Goal: Use online tool/utility

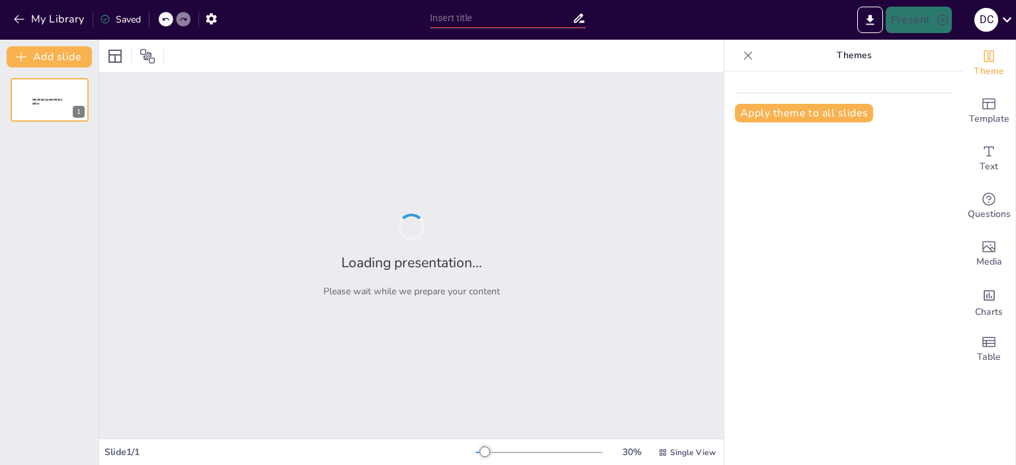
type input "Planificación y Presupuesto: Estrategias para la Producción de la Revista Bimes…"
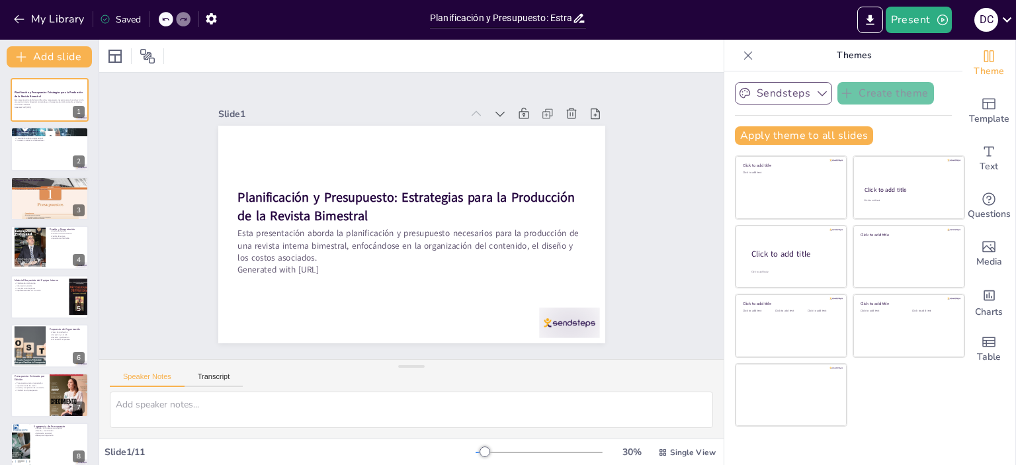
click at [778, 98] on button "Sendsteps" at bounding box center [783, 93] width 97 height 22
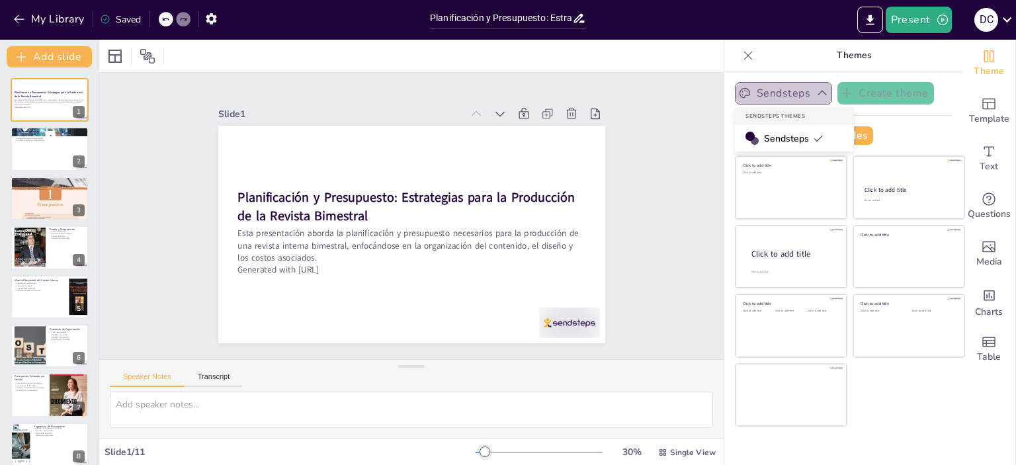
click at [778, 98] on button "Sendsteps" at bounding box center [783, 93] width 97 height 22
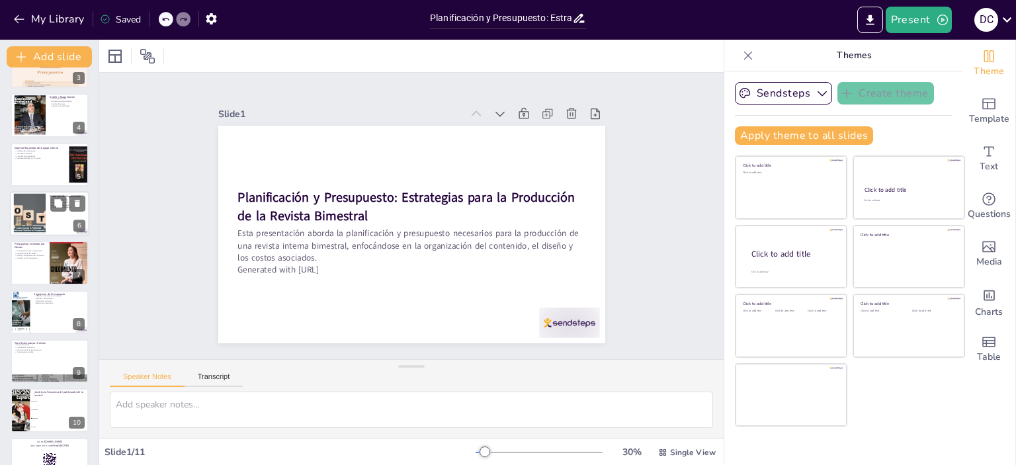
click at [31, 218] on div at bounding box center [29, 214] width 71 height 40
checkbox input "true"
type textarea "Las fases de producción son cruciales para mantener un flujo de trabajo eficien…"
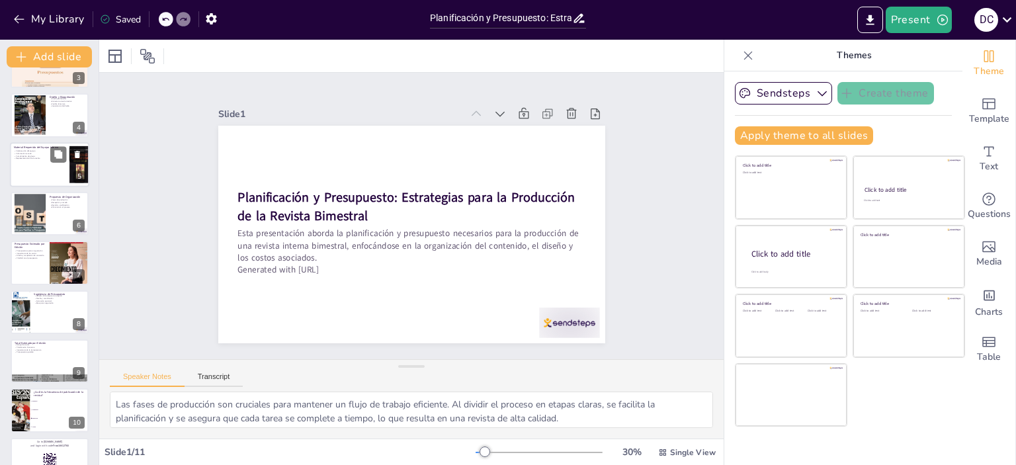
scroll to position [79, 0]
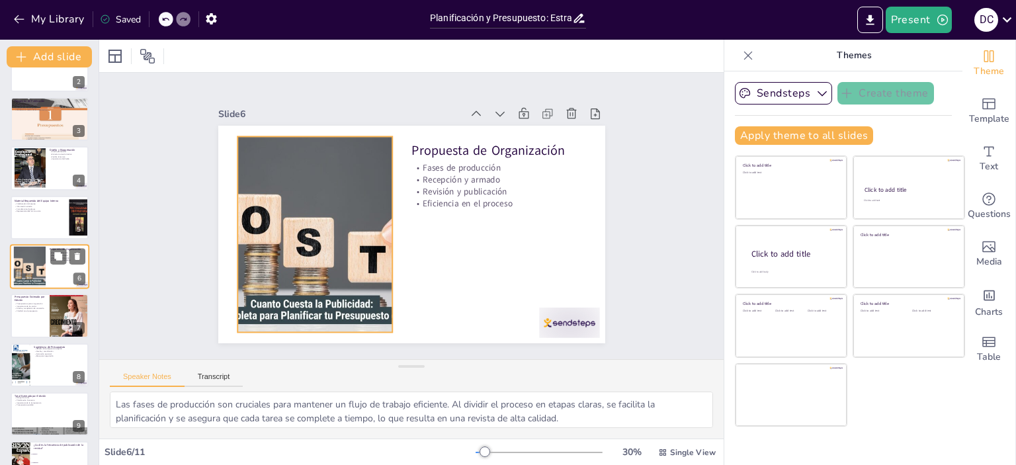
click at [33, 269] on div at bounding box center [29, 267] width 71 height 40
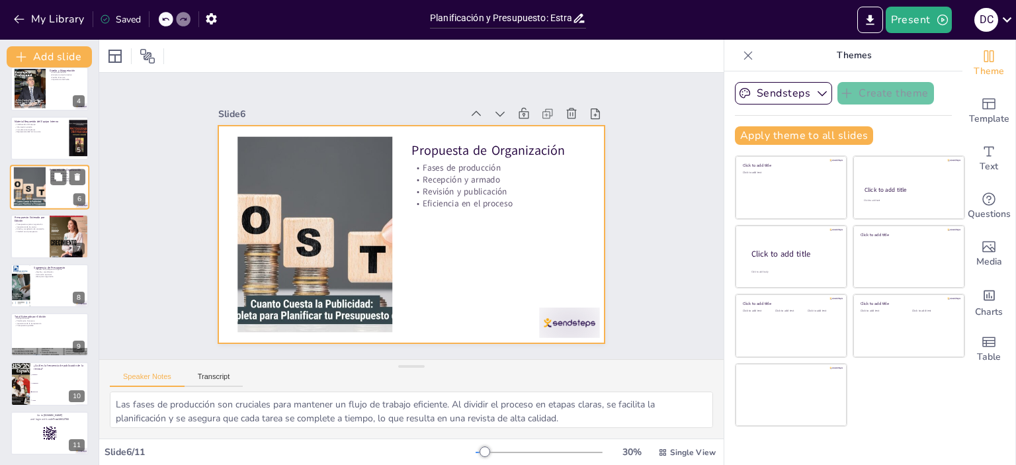
scroll to position [159, 0]
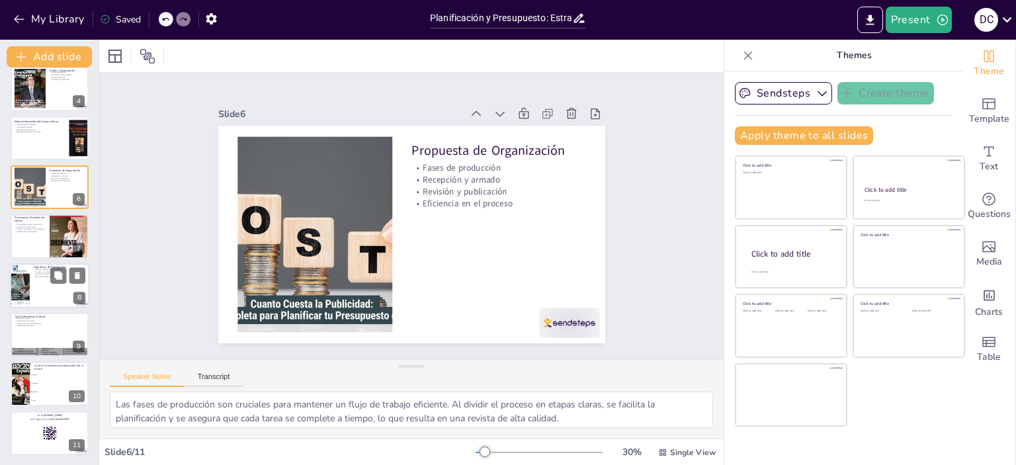
click at [36, 290] on div at bounding box center [49, 285] width 79 height 45
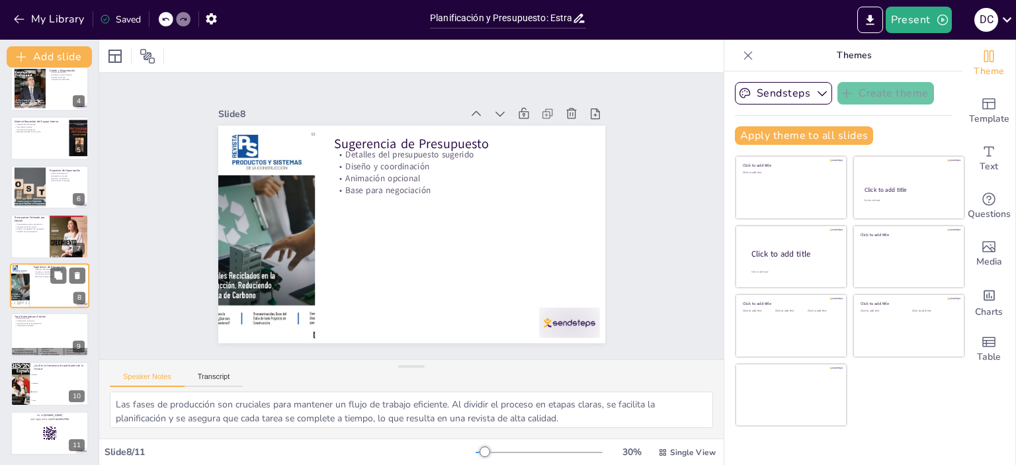
checkbox input "true"
type textarea "Proporcionar detalles claros sobre el presupuesto sugerido es fundamental para …"
click at [23, 322] on p "Importancia de la transparencia" at bounding box center [49, 323] width 71 height 3
checkbox input "true"
type textarea "Conocer el rango de costos permite a la empresa planificar adecuadamente su pre…"
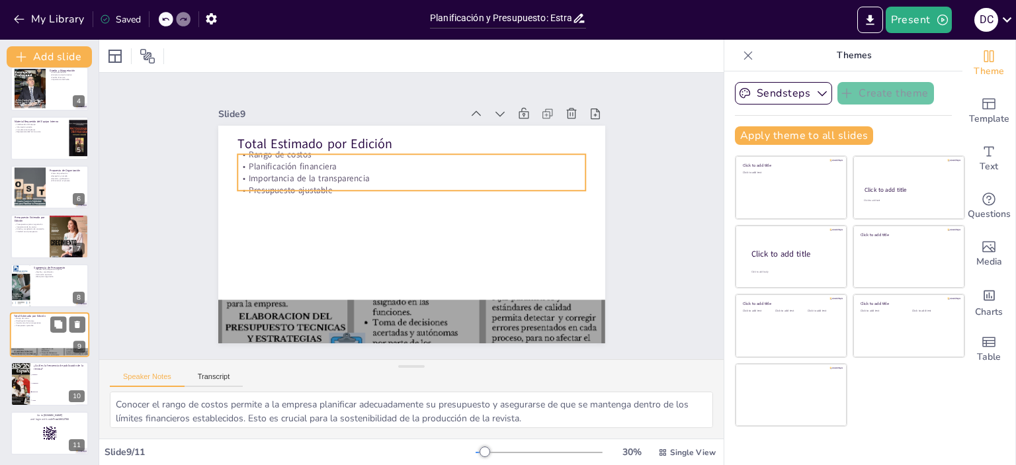
scroll to position [159, 0]
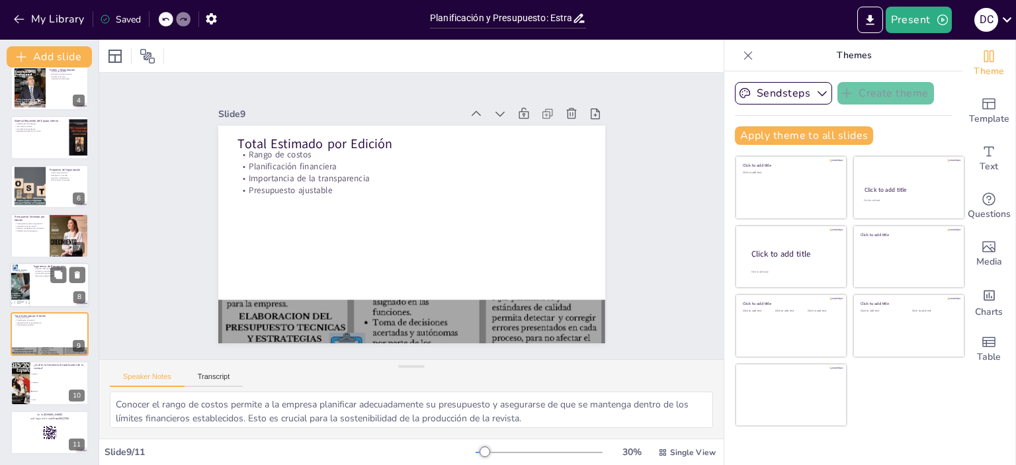
click at [31, 291] on div at bounding box center [49, 285] width 79 height 45
checkbox input "true"
type textarea "Proporcionar detalles claros sobre el presupuesto sugerido es fundamental para …"
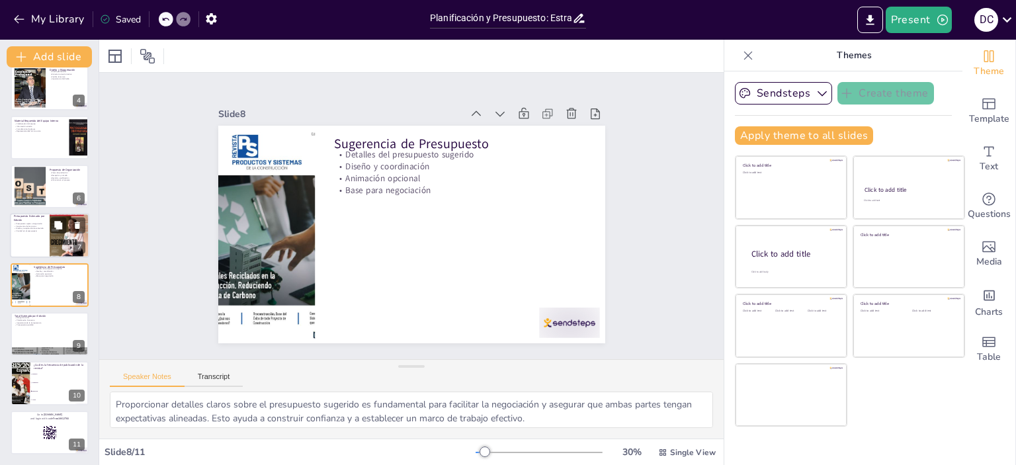
click at [50, 233] on div at bounding box center [70, 236] width 40 height 54
checkbox input "true"
type textarea "La flexibilidad en el presupuesto permite adaptarse a las necesidades de la emp…"
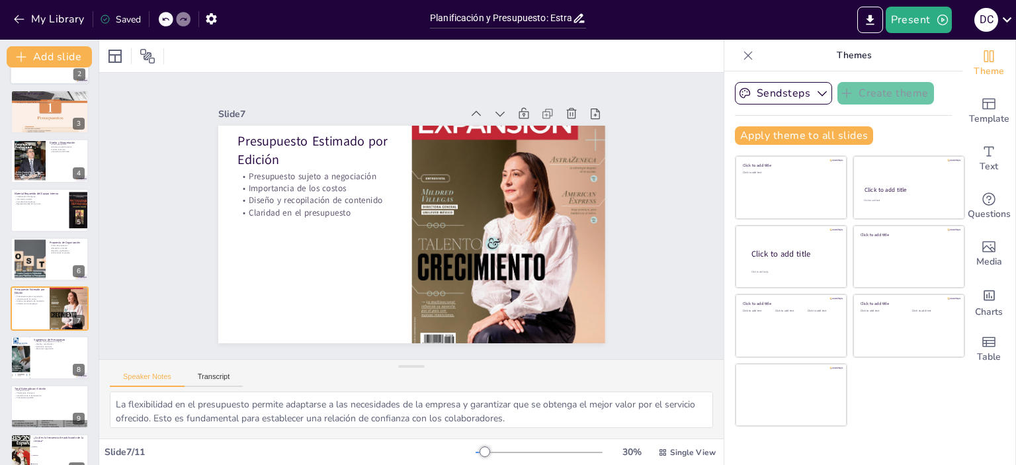
scroll to position [0, 0]
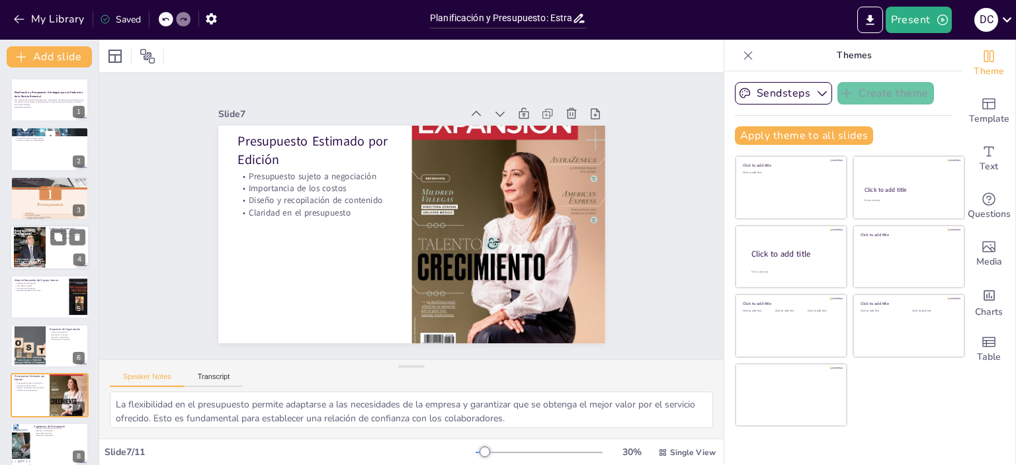
click at [38, 243] on div at bounding box center [30, 248] width 32 height 42
checkbox input "true"
type textarea "Un diseño profesional es fundamental para captar la atención de los colaborador…"
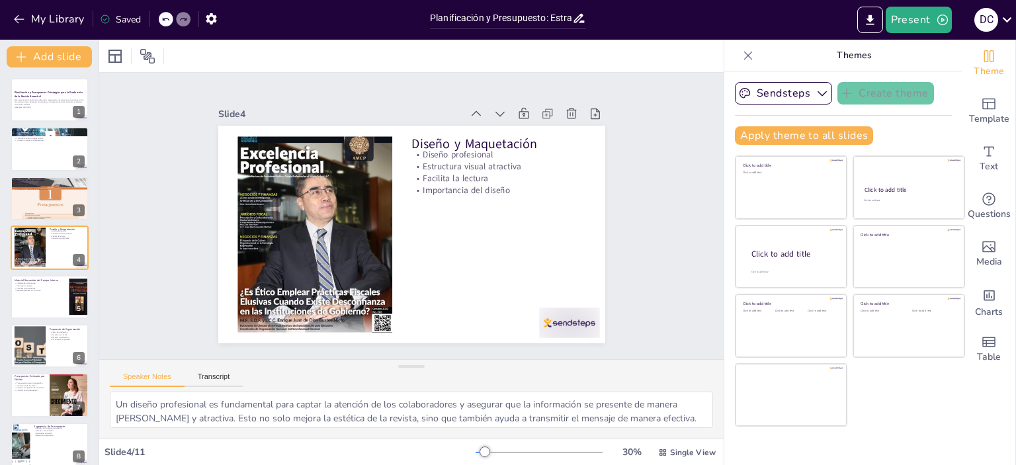
checkbox input "true"
